Goal: Complete application form: Complete application form

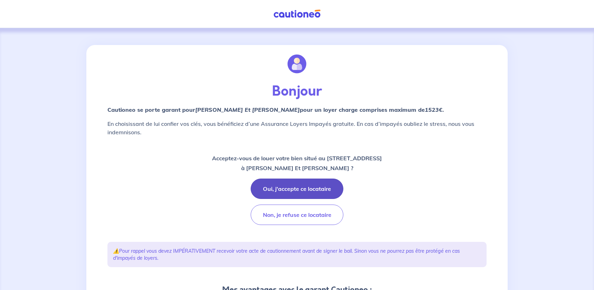
click at [305, 191] on button "Oui, j'accepte ce locataire" at bounding box center [297, 188] width 93 height 20
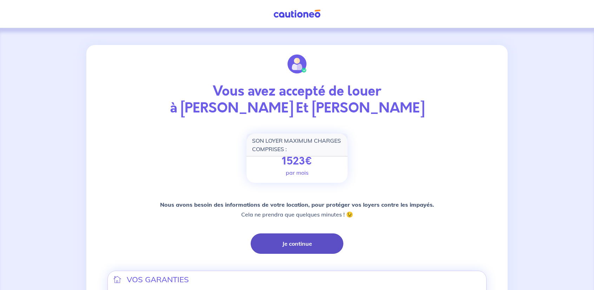
click at [299, 246] on button "Je continue" at bounding box center [297, 243] width 93 height 20
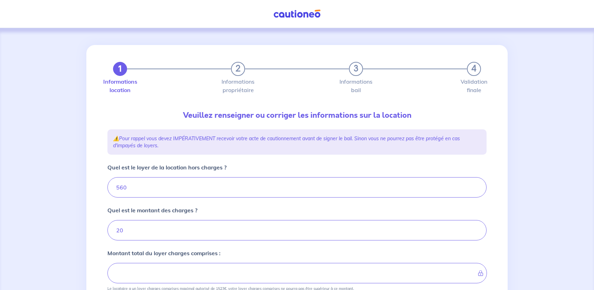
type input "580"
click at [134, 193] on input "560" at bounding box center [296, 187] width 379 height 20
type input "5"
type input "25"
type input "580"
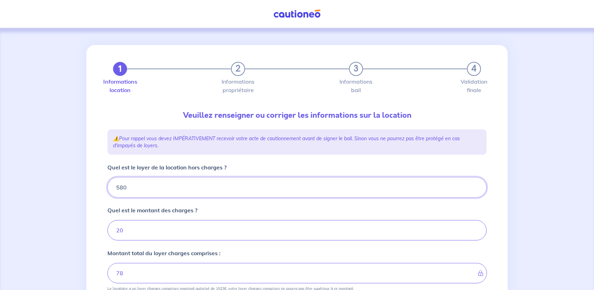
type input "600"
type input "580"
click at [130, 228] on input "20" at bounding box center [296, 230] width 379 height 20
type input "2"
type input "580"
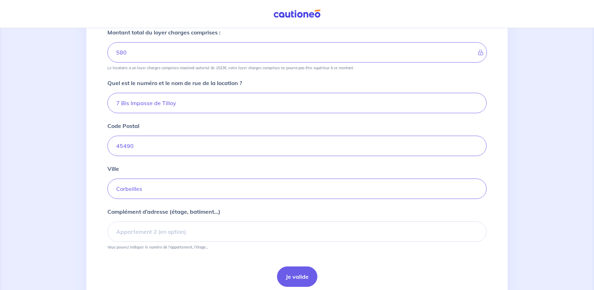
scroll to position [246, 0]
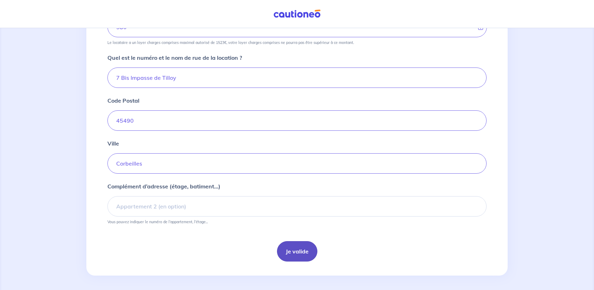
type input "00"
click at [293, 252] on button "Je valide" at bounding box center [297, 251] width 40 height 20
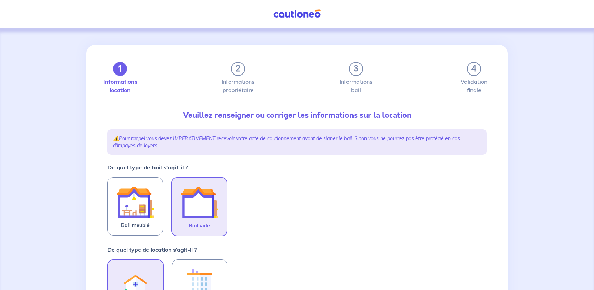
click at [198, 210] on img at bounding box center [199, 202] width 38 height 38
click at [0, 0] on input "Bail vide" at bounding box center [0, 0] width 0 height 0
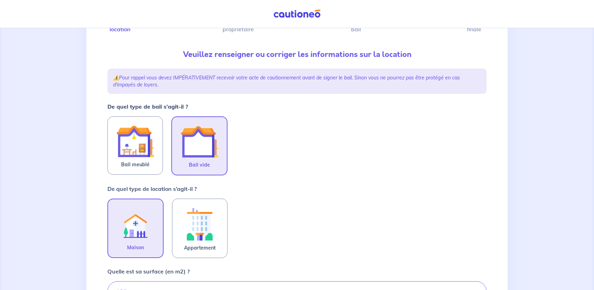
scroll to position [105, 0]
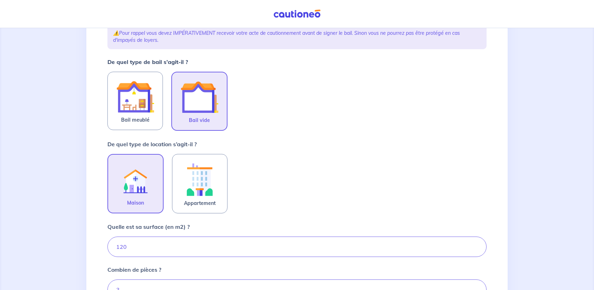
click at [123, 191] on img at bounding box center [136, 179] width 38 height 38
click at [0, 0] on input "Maison" at bounding box center [0, 0] width 0 height 0
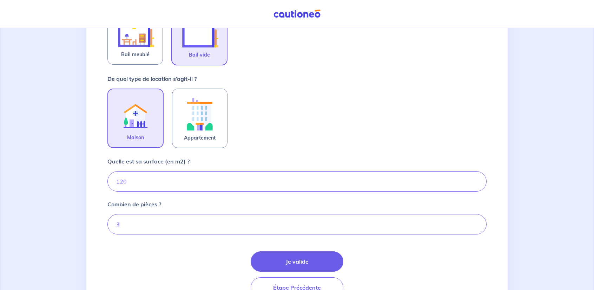
scroll to position [175, 0]
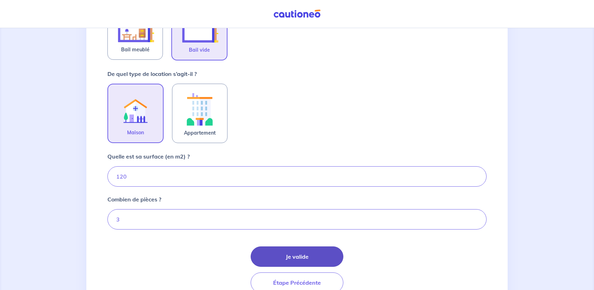
click at [301, 257] on button "Je valide" at bounding box center [297, 256] width 93 height 20
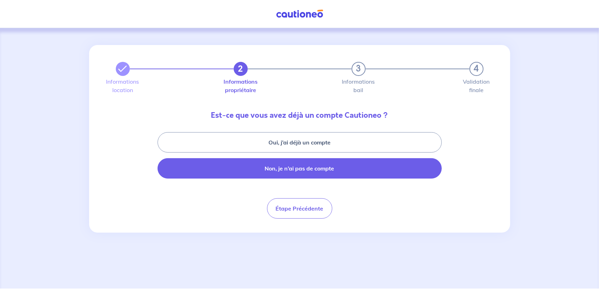
click at [289, 170] on button "Non, je n’ai pas de compte" at bounding box center [300, 168] width 284 height 20
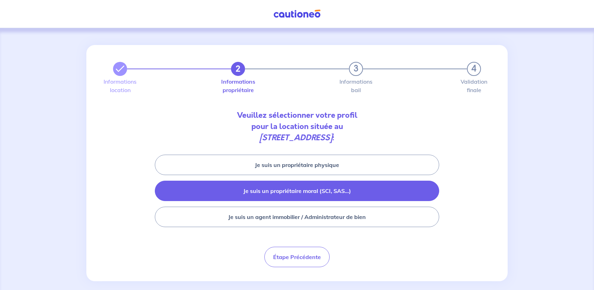
click at [294, 193] on button "Je suis un propriétaire moral (SCI, SAS...)" at bounding box center [297, 190] width 284 height 20
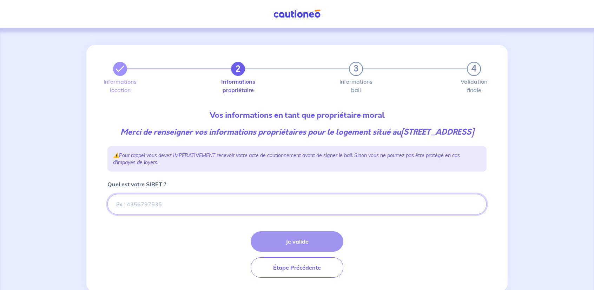
click at [134, 212] on input "Quel est votre SIRET ?" at bounding box center [296, 204] width 379 height 20
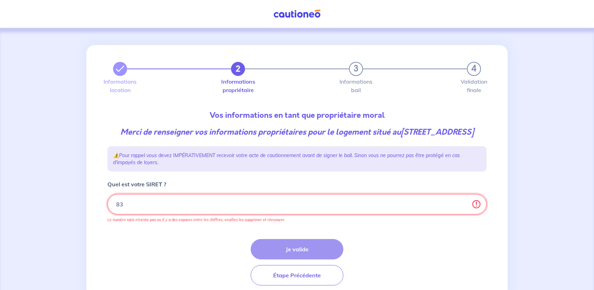
type input "8"
paste input "839 372 075 00011"
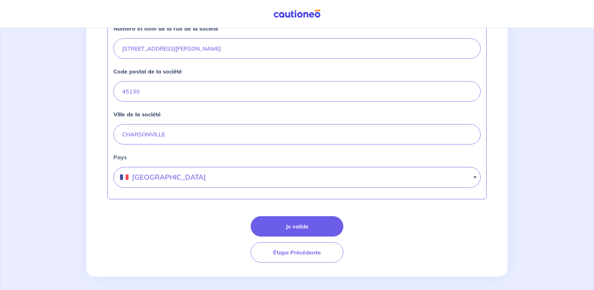
scroll to position [308, 0]
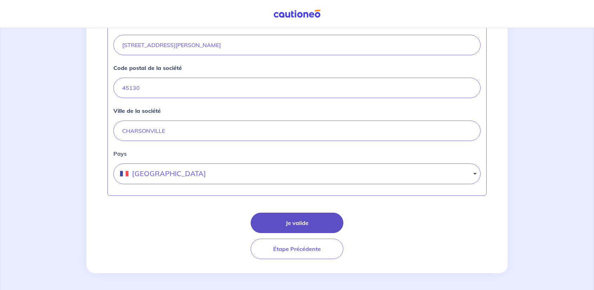
type input "839 372 075 00011"
click at [301, 226] on button "Je valide" at bounding box center [297, 222] width 93 height 20
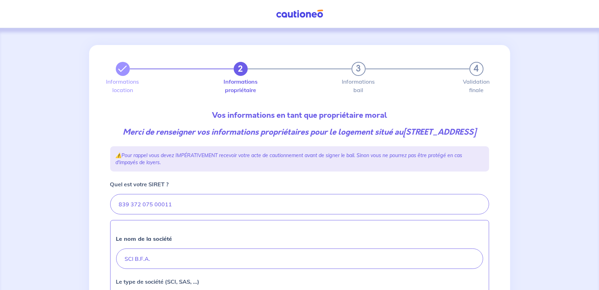
select select "FR"
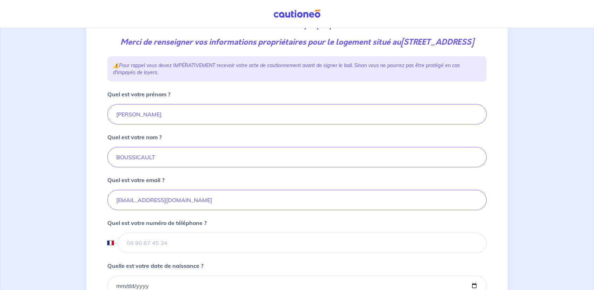
scroll to position [105, 0]
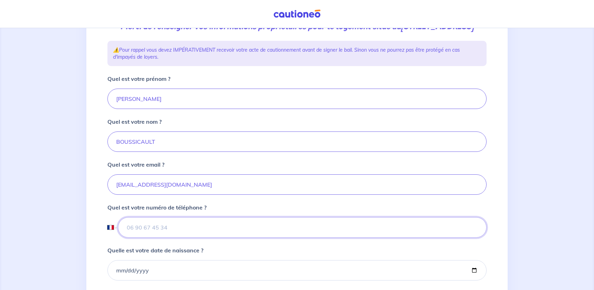
click at [126, 237] on input "tel" at bounding box center [302, 227] width 369 height 20
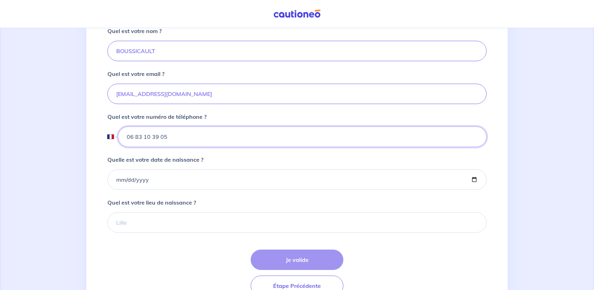
scroll to position [211, 0]
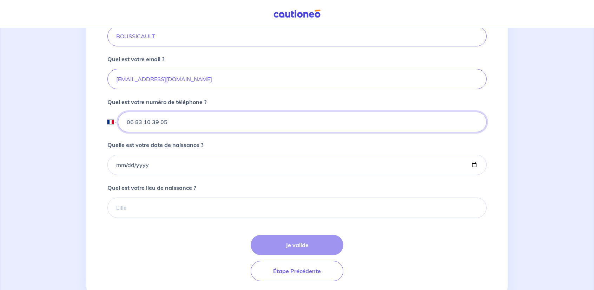
type input "06 83 10 39 05"
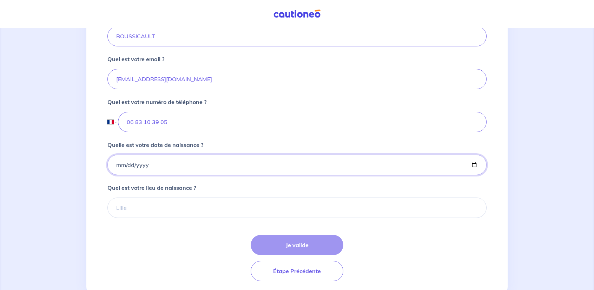
click at [114, 175] on input "Quelle est votre date de naissance ?" at bounding box center [296, 164] width 379 height 20
type input "[DATE]"
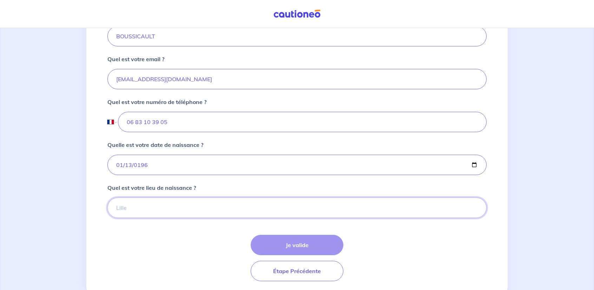
click at [126, 217] on input "Quel est votre lieu de naissance ?" at bounding box center [296, 207] width 379 height 20
click at [124, 216] on input "orleans" at bounding box center [296, 207] width 379 height 20
type input "orléans"
click at [306, 253] on button "Je valide" at bounding box center [297, 244] width 93 height 20
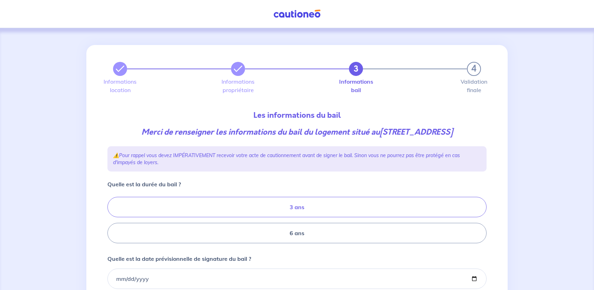
click at [279, 217] on label "3 ans" at bounding box center [296, 207] width 379 height 20
click at [112, 222] on input "3 ans" at bounding box center [109, 220] width 5 height 5
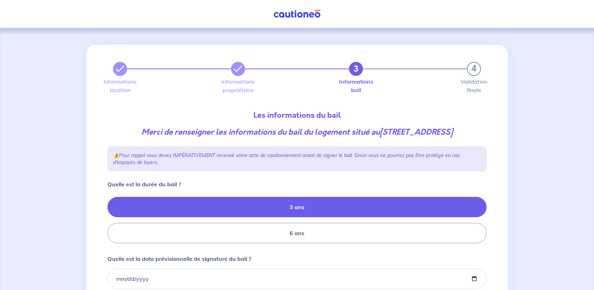
radio input "true"
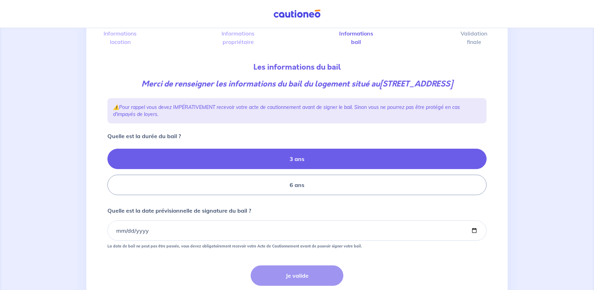
scroll to position [105, 0]
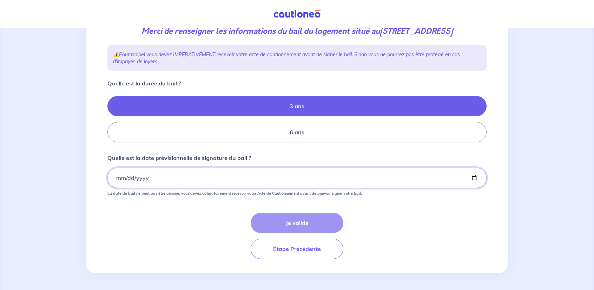
click at [228, 177] on input "Quelle est la date prévisionnelle de signature du bail ?" at bounding box center [296, 177] width 379 height 20
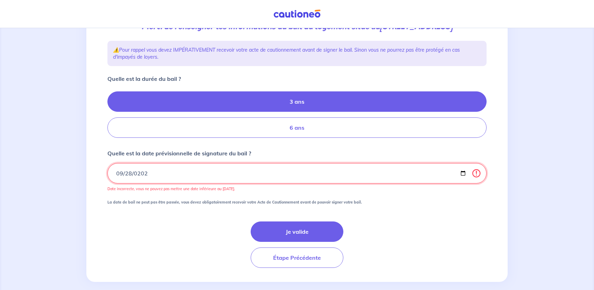
type input "2025-09-28"
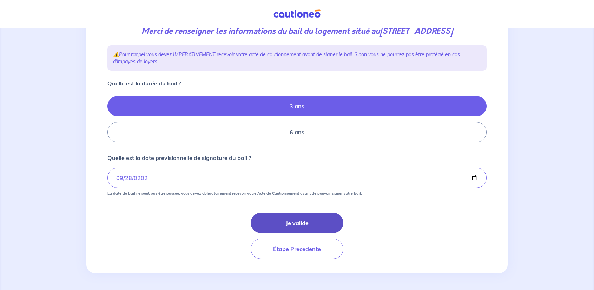
click at [293, 229] on button "Je valide" at bounding box center [297, 222] width 93 height 20
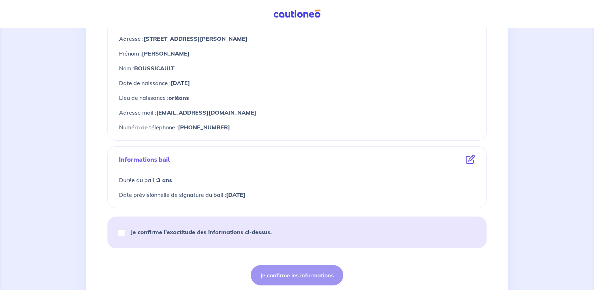
scroll to position [316, 0]
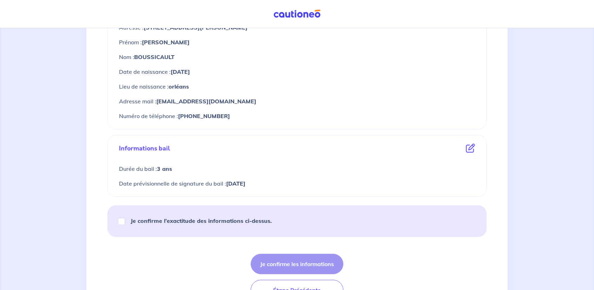
click at [125, 220] on div "Je confirme l’exactitude des informations ci-dessus." at bounding box center [198, 221] width 164 height 20
click at [120, 219] on input "Je confirme l’exactitude des informations ci-dessus." at bounding box center [121, 221] width 7 height 7
checkbox input "true"
click at [286, 262] on button "Je confirme les informations" at bounding box center [297, 263] width 93 height 20
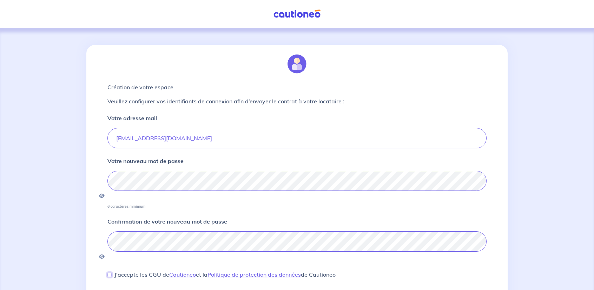
click at [110, 272] on input "J'accepte les CGU de Cautioneo et la Politique de protection des données de Cau…" at bounding box center [109, 274] width 4 height 4
checkbox input "true"
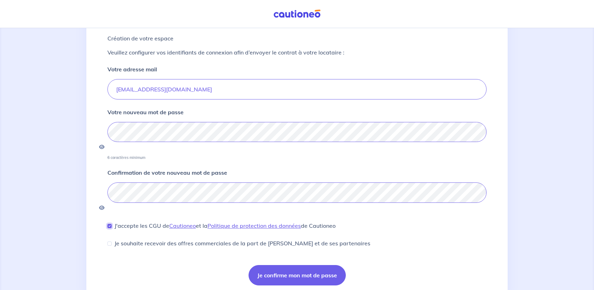
scroll to position [54, 0]
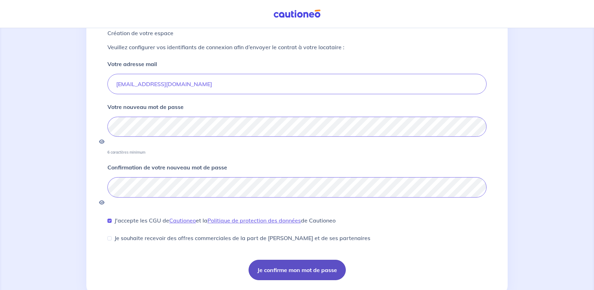
click at [279, 259] on button "Je confirme mon mot de passe" at bounding box center [296, 269] width 97 height 20
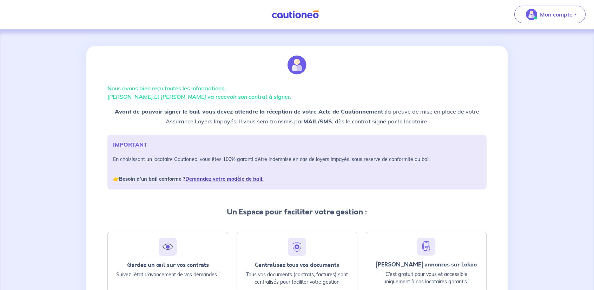
click at [207, 179] on link "Demandez votre modèle de bail." at bounding box center [224, 178] width 78 height 6
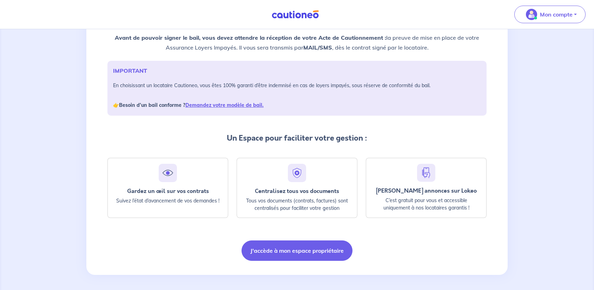
scroll to position [74, 0]
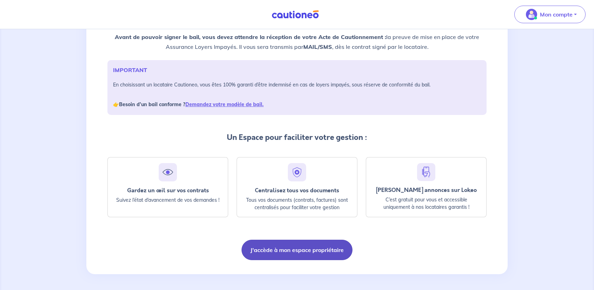
click at [288, 252] on button "J'accède à mon espace propriétaire" at bounding box center [296, 249] width 111 height 20
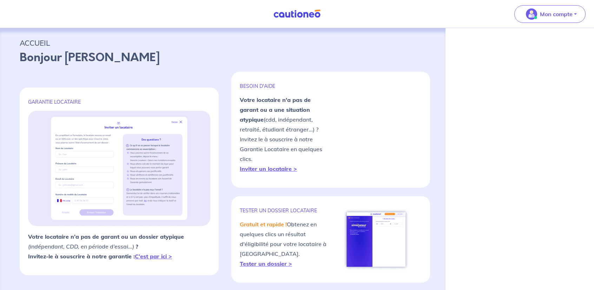
select select "FR"
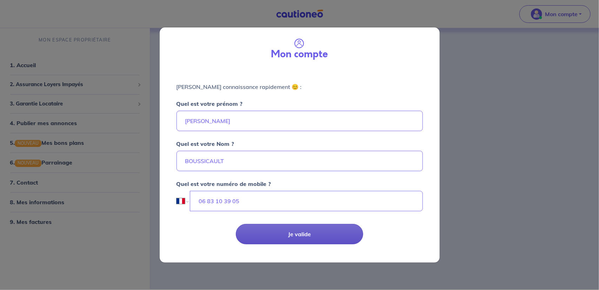
click at [298, 234] on button "Je valide" at bounding box center [299, 234] width 127 height 20
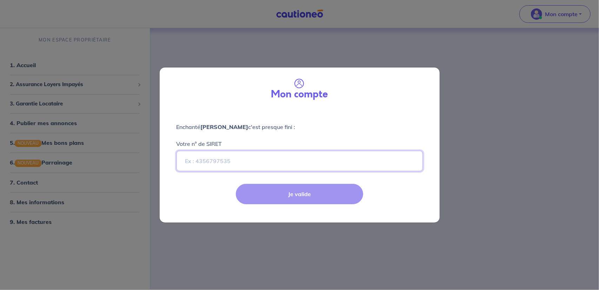
click at [205, 160] on input "Votre n° de SIRET" at bounding box center [300, 161] width 246 height 20
paste input "839 372 075 00011"
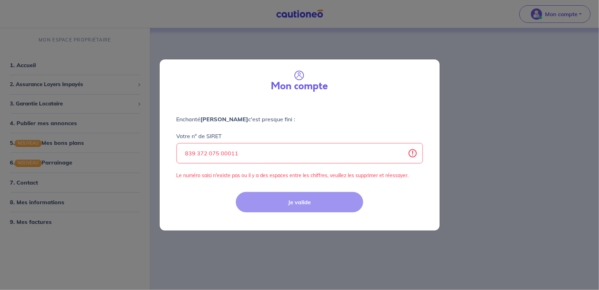
click at [298, 200] on div "Je valide" at bounding box center [299, 208] width 289 height 46
click at [194, 151] on input "839 372 075 00011" at bounding box center [300, 153] width 246 height 20
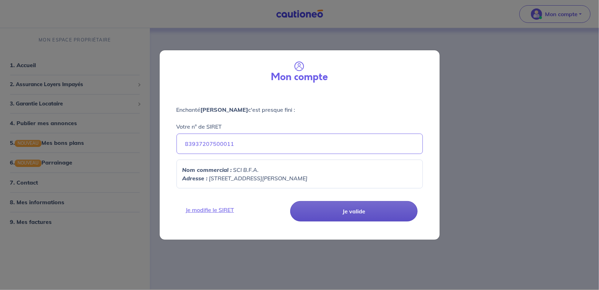
click at [354, 212] on button "Je valide" at bounding box center [353, 211] width 127 height 20
click at [357, 212] on button "Je valide" at bounding box center [353, 211] width 127 height 20
click at [359, 211] on button "Je valide" at bounding box center [353, 211] width 127 height 20
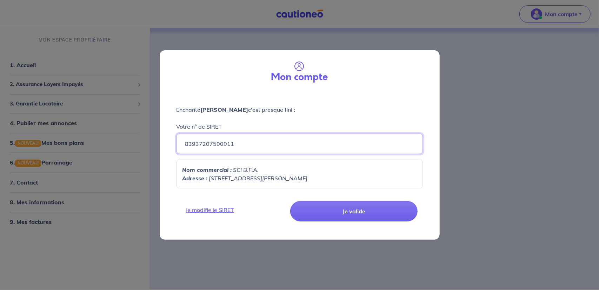
click at [247, 144] on input "83937207500011" at bounding box center [300, 143] width 246 height 20
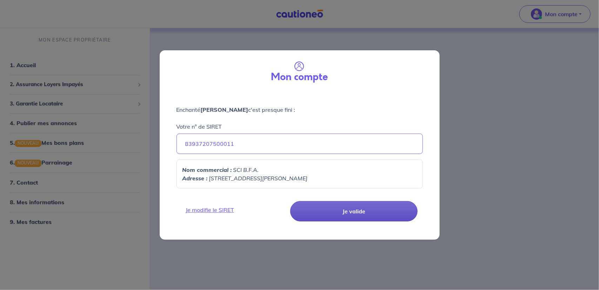
click at [349, 212] on button "Je valide" at bounding box center [353, 211] width 127 height 20
click at [197, 208] on link "Je modifie le SIRET" at bounding box center [234, 209] width 106 height 8
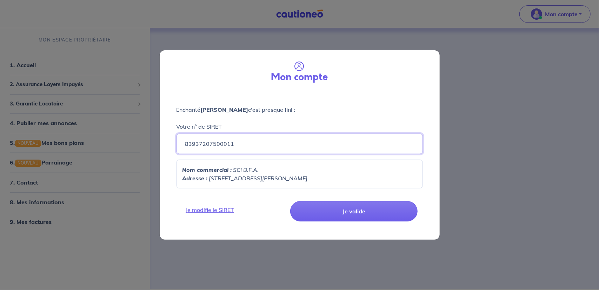
click at [238, 144] on input "83937207500011" at bounding box center [300, 143] width 246 height 20
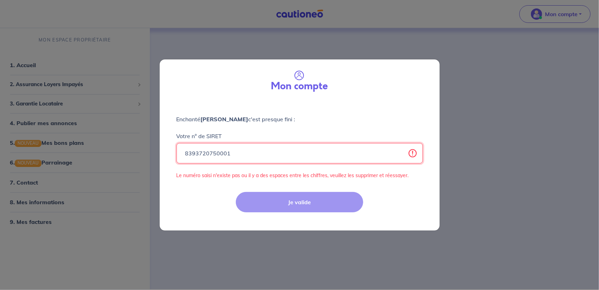
type input "83937207500011"
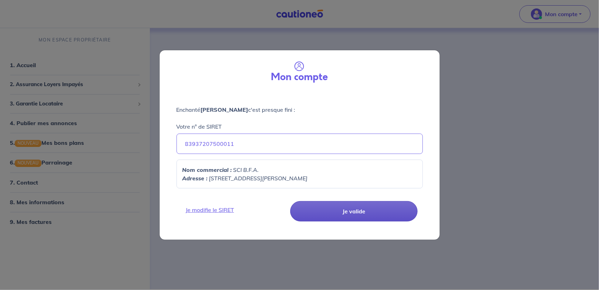
click at [351, 210] on button "Je valide" at bounding box center [353, 211] width 127 height 20
click at [344, 215] on button "Je valide" at bounding box center [353, 211] width 127 height 20
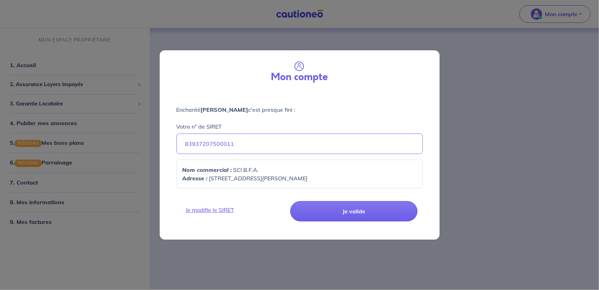
click at [338, 176] on p "Adresse : [STREET_ADDRESS][PERSON_NAME]" at bounding box center [300, 178] width 234 height 8
click at [224, 211] on link "Je modifie le SIRET" at bounding box center [234, 209] width 106 height 8
click at [224, 210] on link "Je modifie le SIRET" at bounding box center [234, 209] width 106 height 8
click at [365, 210] on button "Je valide" at bounding box center [353, 211] width 127 height 20
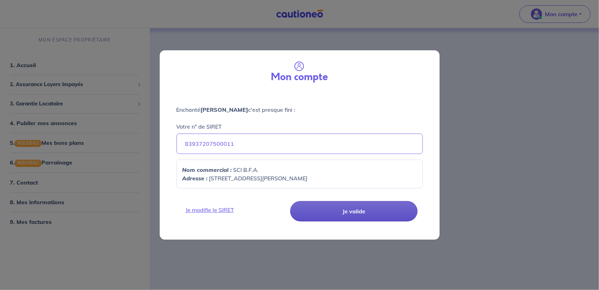
click at [365, 210] on button "Je valide" at bounding box center [353, 211] width 127 height 20
click at [337, 216] on button "Je valide" at bounding box center [353, 211] width 127 height 20
click at [337, 215] on button "Je valide" at bounding box center [353, 211] width 127 height 20
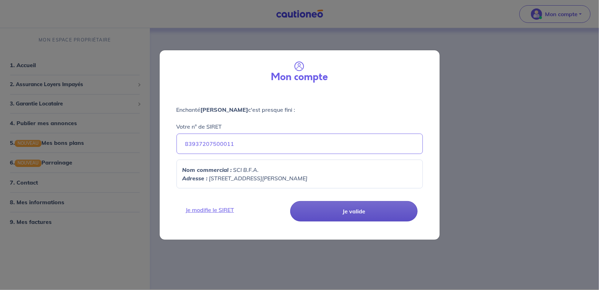
click at [337, 215] on button "Je valide" at bounding box center [353, 211] width 127 height 20
click at [224, 211] on link "Je modifie le SIRET" at bounding box center [234, 209] width 106 height 8
click at [508, 76] on div "Mon compte Enchanté [PERSON_NAME] c'est presque fini : Votre n° de SIRET 839372…" at bounding box center [299, 145] width 599 height 290
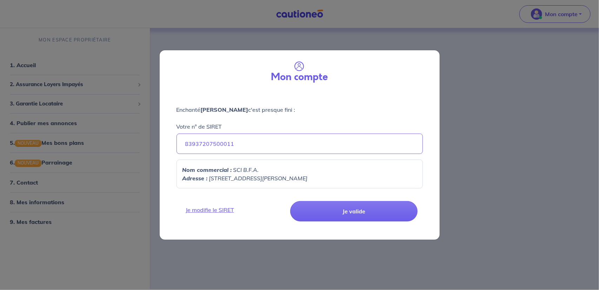
click at [41, 66] on div "Mon compte Enchanté [PERSON_NAME] c'est presque fini : Votre n° de SIRET 839372…" at bounding box center [299, 145] width 599 height 290
click at [30, 63] on div "Mon compte Enchanté [PERSON_NAME] c'est presque fini : Votre n° de SIRET 839372…" at bounding box center [299, 145] width 599 height 290
click at [534, 47] on div "Mon compte Enchanté [PERSON_NAME] c'est presque fini : Votre n° de SIRET 839372…" at bounding box center [299, 145] width 599 height 290
